Goal: Information Seeking & Learning: Learn about a topic

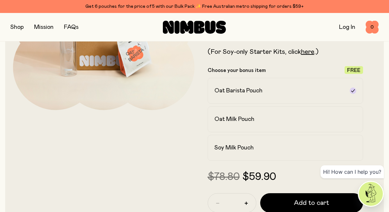
scroll to position [157, 0]
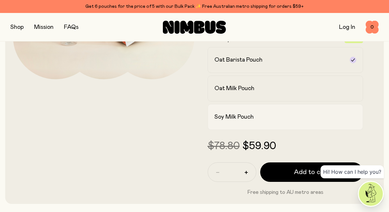
click at [262, 117] on div "Soy Milk Pouch" at bounding box center [280, 117] width 131 height 8
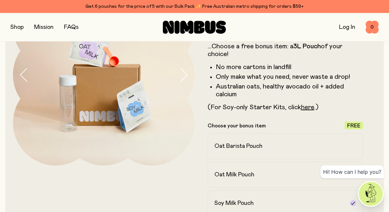
scroll to position [69, 0]
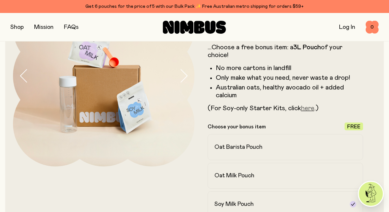
click at [307, 106] on link "here" at bounding box center [307, 108] width 13 height 6
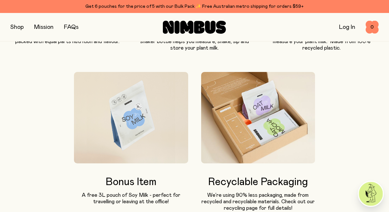
scroll to position [353, 0]
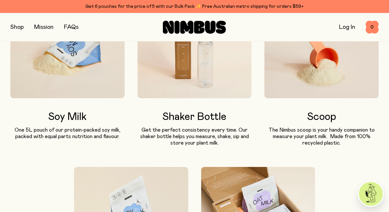
click at [79, 72] on img at bounding box center [67, 52] width 114 height 91
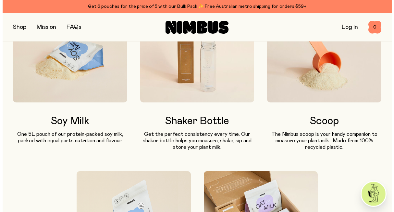
scroll to position [342, 0]
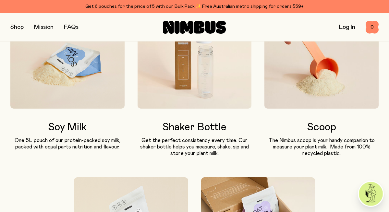
click at [73, 24] on link "FAQs" at bounding box center [71, 27] width 15 height 6
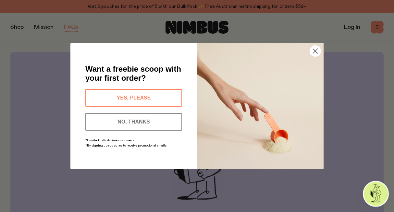
click at [317, 48] on circle "Close dialog" at bounding box center [315, 51] width 11 height 11
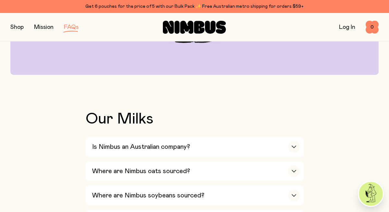
scroll to position [159, 0]
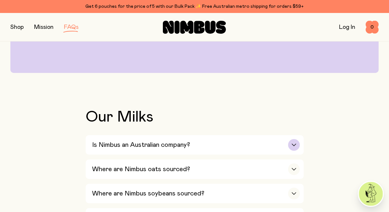
click at [292, 144] on icon "button" at bounding box center [294, 145] width 5 height 3
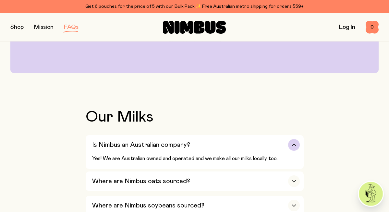
click at [292, 144] on icon "button" at bounding box center [294, 145] width 5 height 3
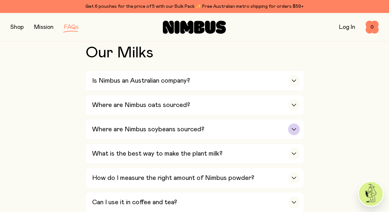
scroll to position [224, 0]
click at [290, 126] on div "button" at bounding box center [294, 129] width 12 height 12
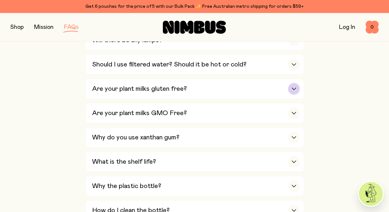
scroll to position [525, 0]
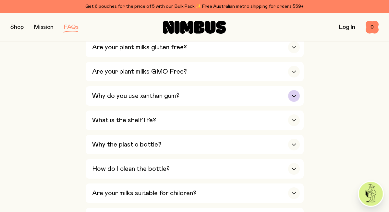
click at [296, 99] on div "button" at bounding box center [294, 96] width 12 height 12
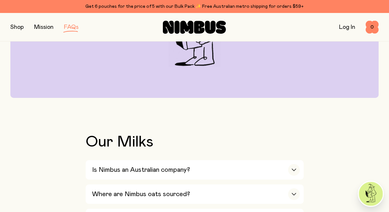
scroll to position [0, 0]
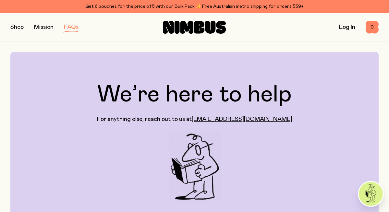
click at [21, 27] on button "button" at bounding box center [16, 27] width 13 height 9
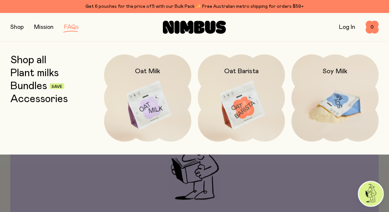
click at [327, 112] on img at bounding box center [335, 106] width 87 height 103
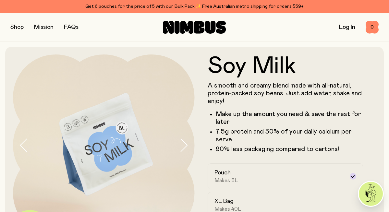
click at [185, 147] on icon "button" at bounding box center [183, 146] width 9 height 14
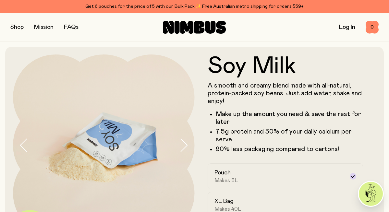
click at [185, 147] on icon "button" at bounding box center [183, 146] width 9 height 14
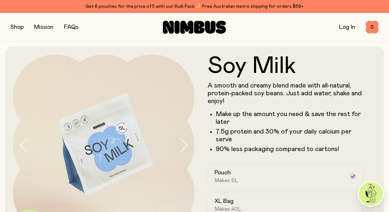
click at [185, 147] on icon "button" at bounding box center [183, 146] width 9 height 14
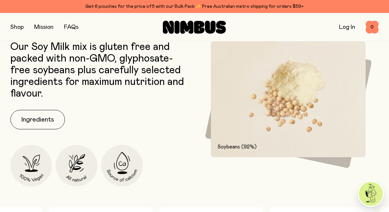
scroll to position [314, 0]
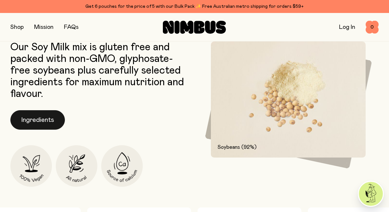
click at [36, 122] on button "Ingredients" at bounding box center [37, 119] width 55 height 19
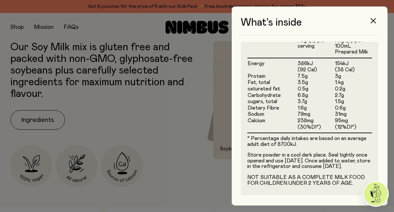
scroll to position [208, 0]
click at [374, 20] on icon "button" at bounding box center [373, 20] width 5 height 5
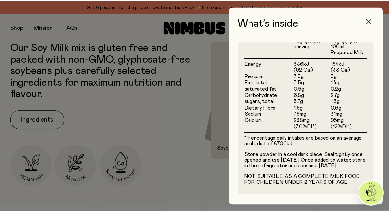
scroll to position [314, 0]
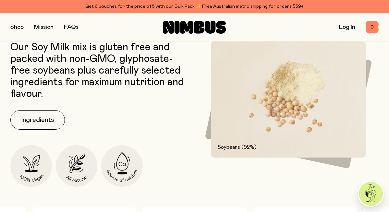
click at [72, 26] on link "FAQs" at bounding box center [71, 27] width 15 height 6
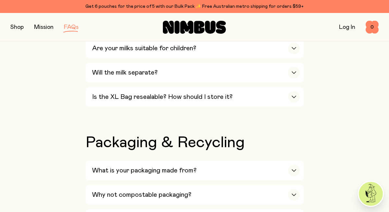
scroll to position [624, 0]
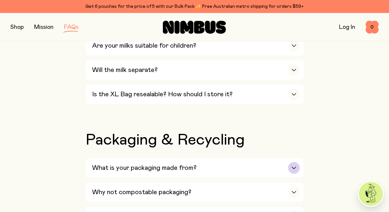
click at [295, 174] on div "button" at bounding box center [294, 168] width 12 height 12
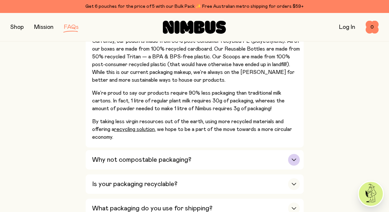
scroll to position [787, 0]
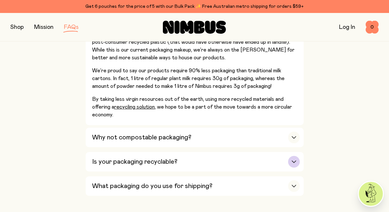
click at [292, 163] on icon "button" at bounding box center [294, 162] width 4 height 2
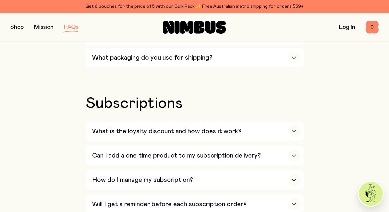
scroll to position [1132, 0]
click at [295, 132] on icon "button" at bounding box center [294, 131] width 4 height 2
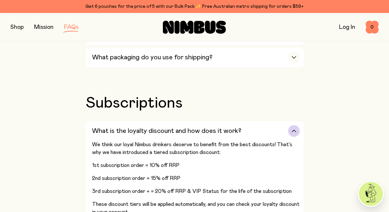
click at [294, 132] on icon "button" at bounding box center [294, 131] width 5 height 3
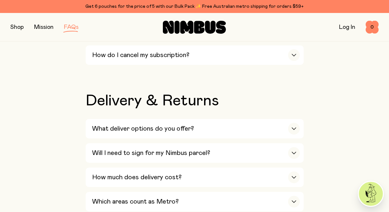
scroll to position [1349, 0]
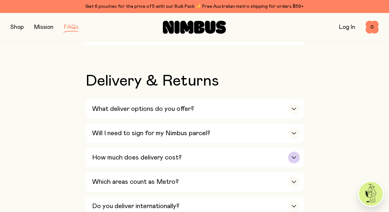
click at [296, 159] on icon "button" at bounding box center [294, 158] width 5 height 3
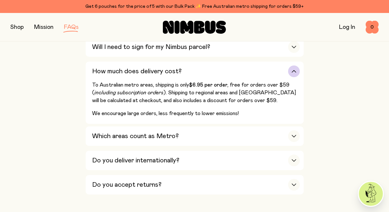
scroll to position [1443, 0]
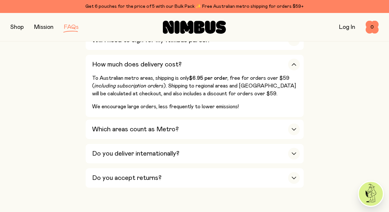
click at [17, 26] on button "button" at bounding box center [16, 27] width 13 height 9
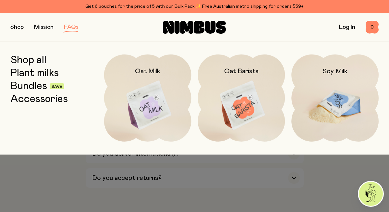
click at [336, 101] on img at bounding box center [335, 106] width 87 height 103
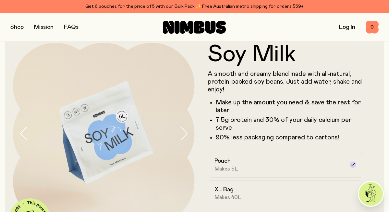
scroll to position [14, 0]
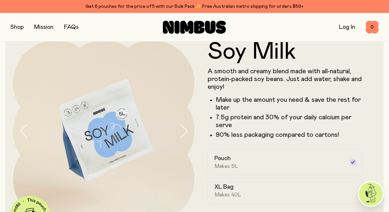
click at [72, 27] on link "FAQs" at bounding box center [71, 27] width 15 height 6
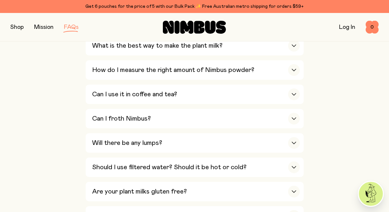
scroll to position [334, 0]
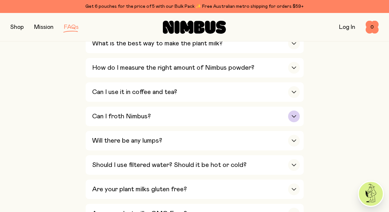
click at [294, 117] on icon "button" at bounding box center [294, 116] width 5 height 3
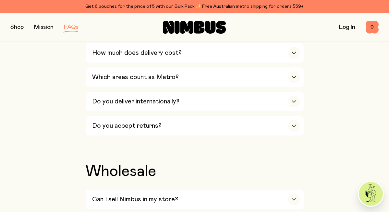
scroll to position [1395, 0]
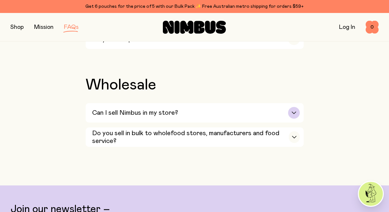
click at [292, 116] on div "button" at bounding box center [294, 113] width 12 height 12
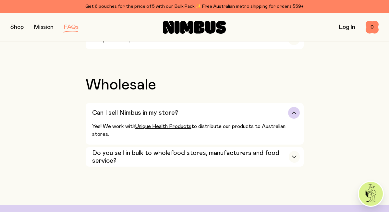
click at [292, 116] on div "button" at bounding box center [294, 113] width 12 height 12
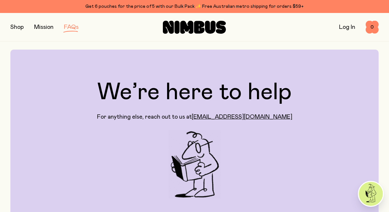
scroll to position [0, 0]
